Goal: Task Accomplishment & Management: Use online tool/utility

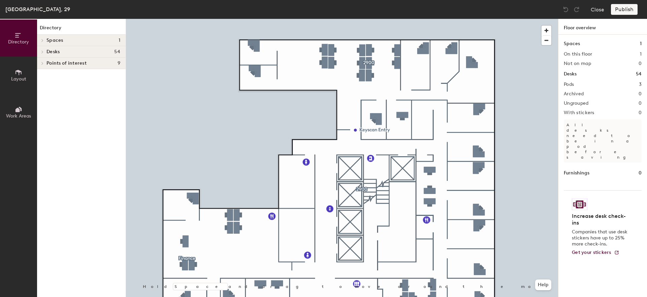
click at [432, 19] on div at bounding box center [342, 19] width 432 height 0
click at [49, 55] on div "Desks 54" at bounding box center [81, 51] width 89 height 11
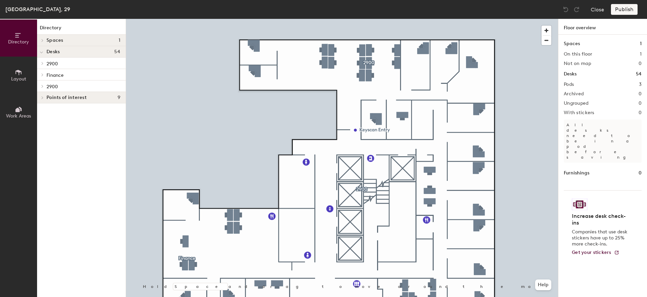
click at [17, 69] on icon at bounding box center [18, 72] width 7 height 7
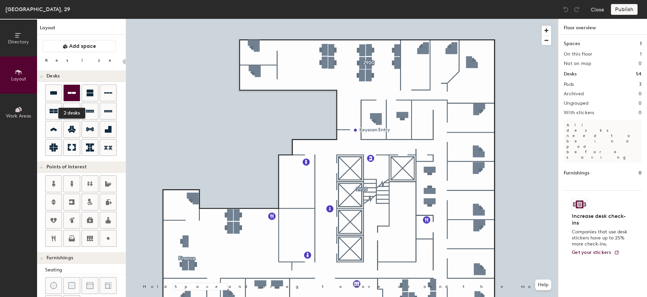
click at [73, 93] on icon at bounding box center [72, 93] width 8 height 2
click at [599, 11] on button "Close" at bounding box center [596, 9] width 13 height 11
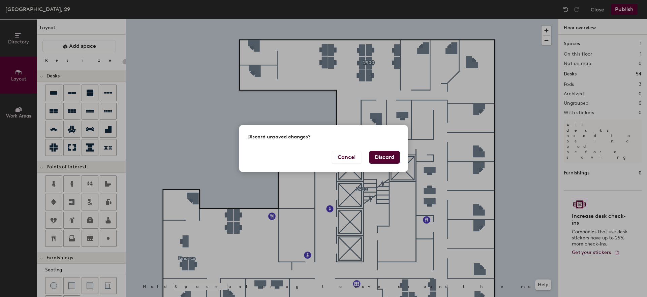
click at [386, 156] on button "Discard" at bounding box center [384, 157] width 30 height 13
type input "20"
